Goal: Task Accomplishment & Management: Use online tool/utility

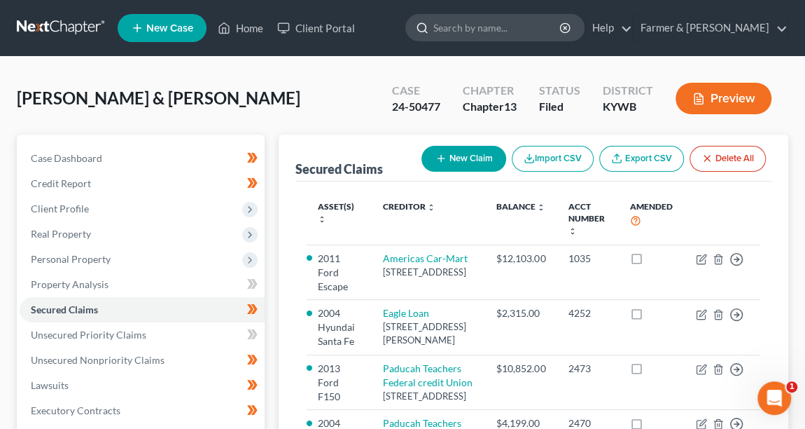
click at [515, 27] on input "search" at bounding box center [497, 28] width 128 height 26
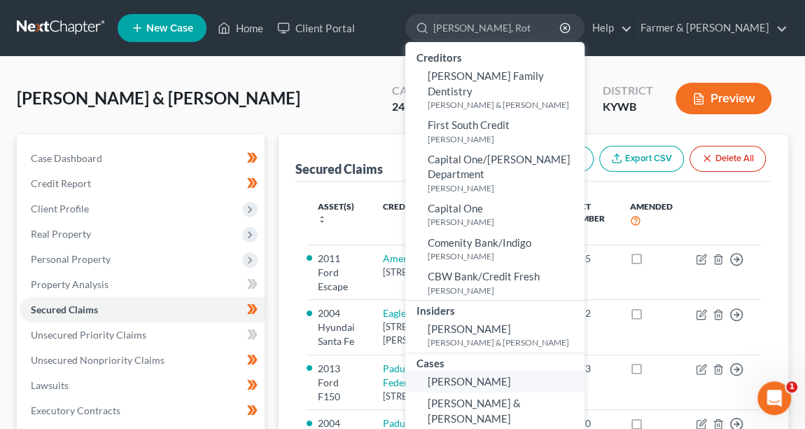
type input "[PERSON_NAME], Rot"
click at [511, 375] on span "[PERSON_NAME]" at bounding box center [469, 381] width 83 height 13
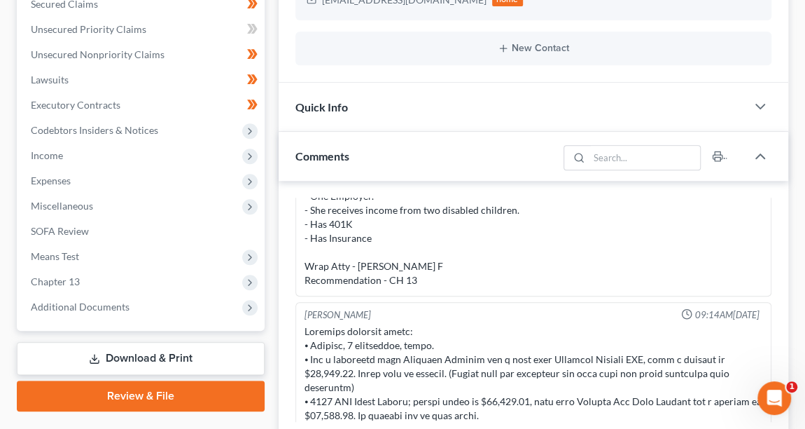
scroll to position [113, 0]
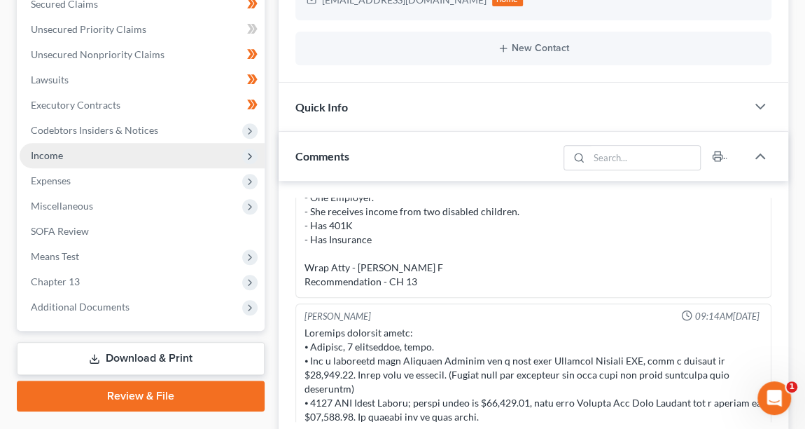
click at [78, 148] on span "Income" at bounding box center [142, 155] width 245 height 25
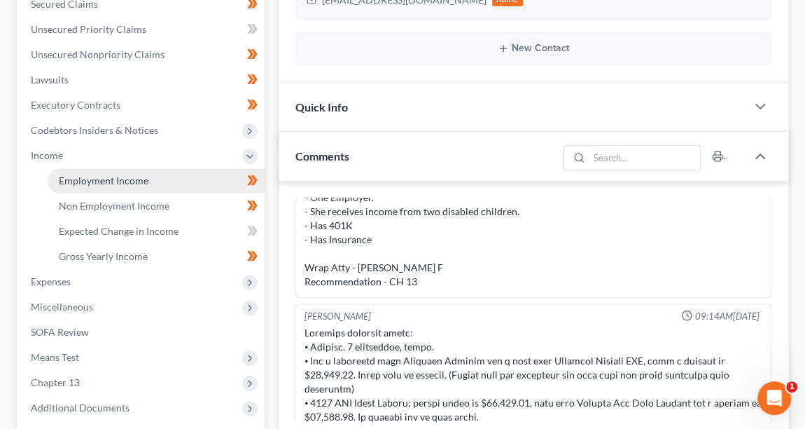
click at [105, 174] on span "Employment Income" at bounding box center [104, 180] width 90 height 12
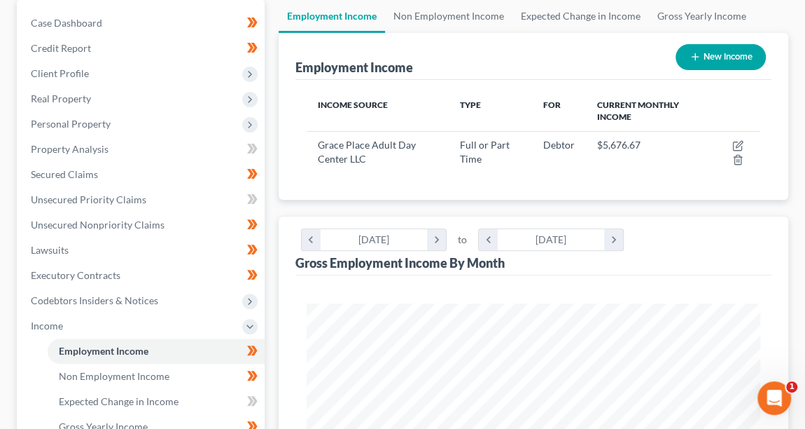
scroll to position [195, 0]
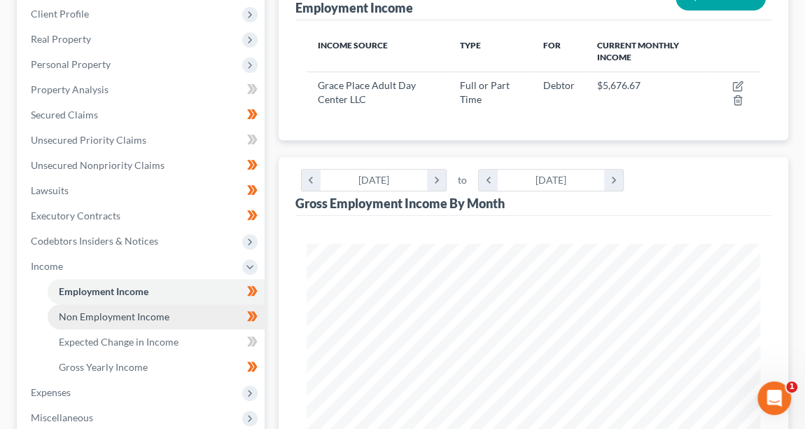
click at [137, 312] on span "Non Employment Income" at bounding box center [114, 316] width 111 height 12
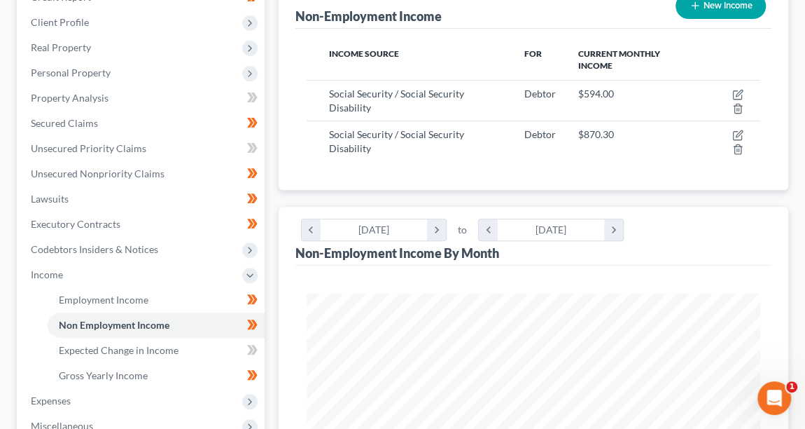
scroll to position [221, 0]
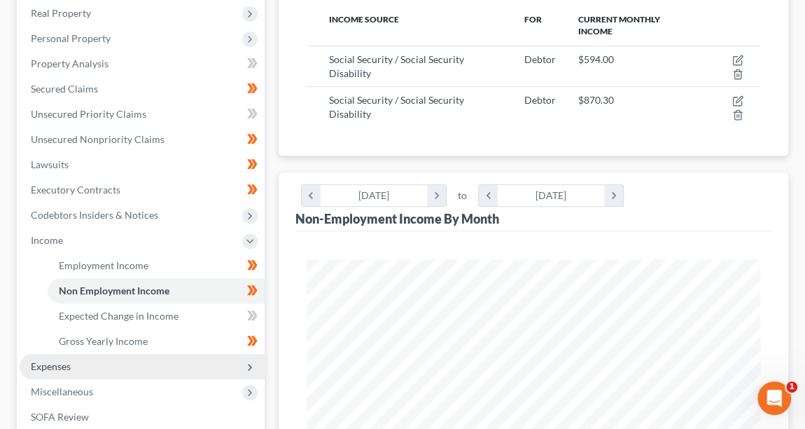
click at [81, 359] on span "Expenses" at bounding box center [142, 366] width 245 height 25
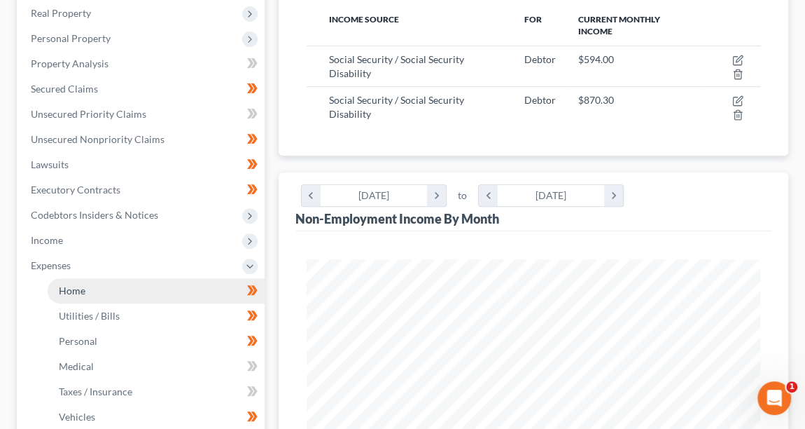
click at [83, 288] on span "Home" at bounding box center [72, 290] width 27 height 12
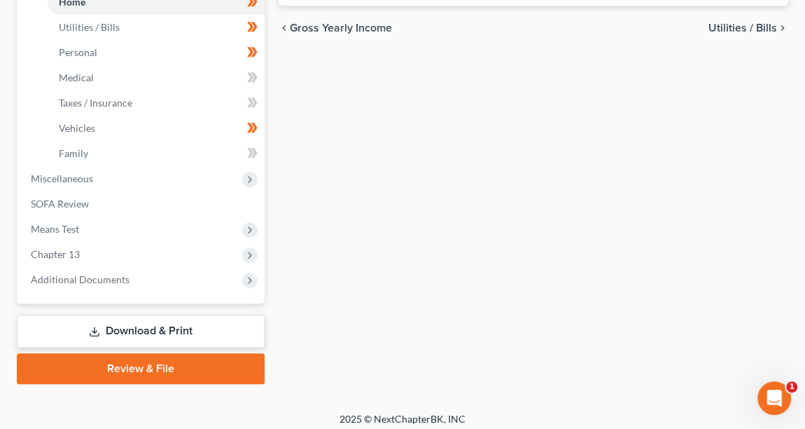
scroll to position [515, 0]
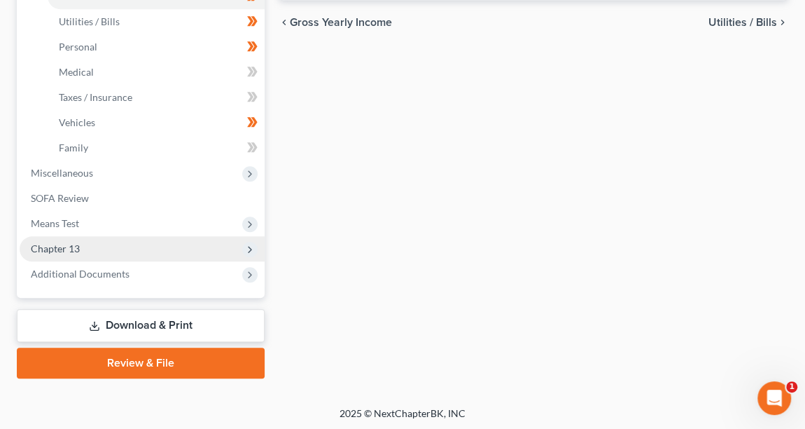
click at [81, 247] on span "Chapter 13" at bounding box center [142, 248] width 245 height 25
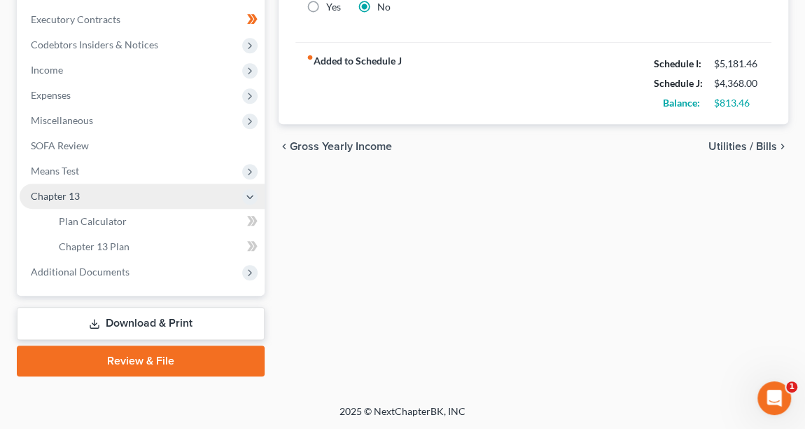
scroll to position [389, 0]
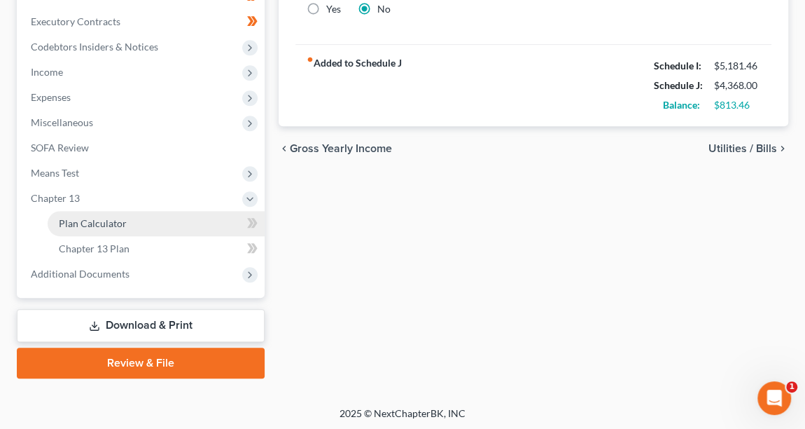
click at [123, 218] on span "Plan Calculator" at bounding box center [93, 223] width 68 height 12
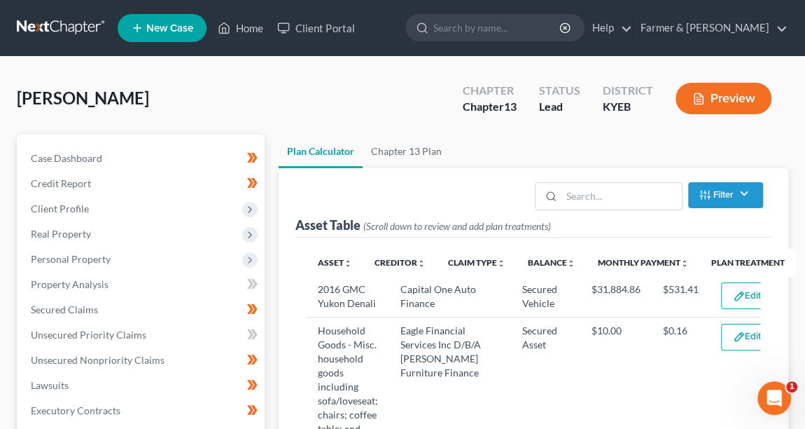
select select "59"
click at [69, 22] on link at bounding box center [62, 27] width 90 height 25
